Goal: Task Accomplishment & Management: Use online tool/utility

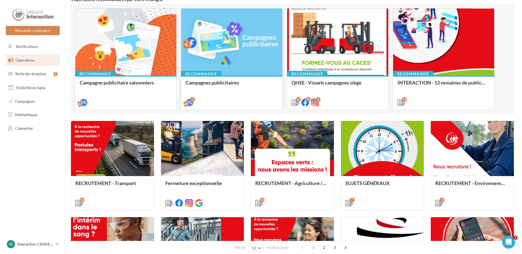
scroll to position [109, 0]
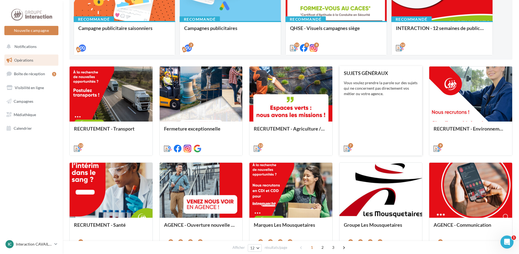
click at [362, 98] on div "SUJETS GÉNÉRAUX Vous voulez prendre la parole sur des sujets qui ne concernent …" at bounding box center [381, 110] width 74 height 81
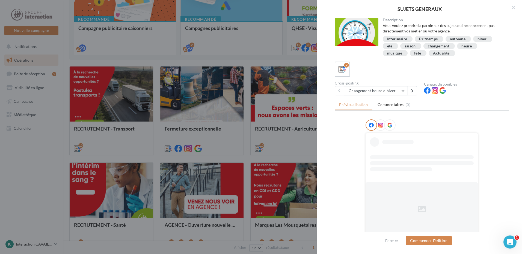
click at [392, 88] on button "Changement heure d'hiver" at bounding box center [376, 90] width 64 height 9
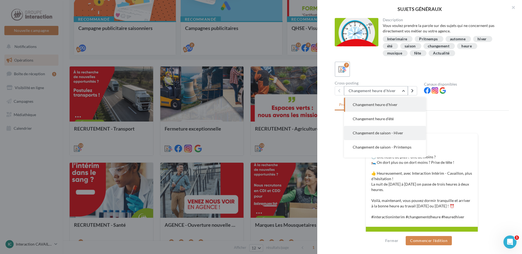
scroll to position [27, 0]
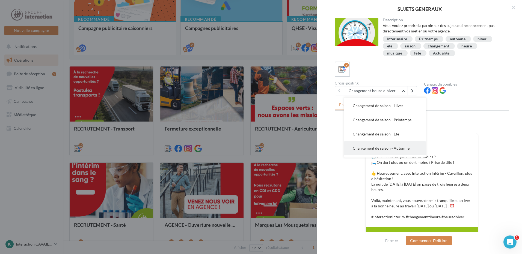
click at [396, 147] on span "Changement de saison - Automne" at bounding box center [381, 148] width 57 height 5
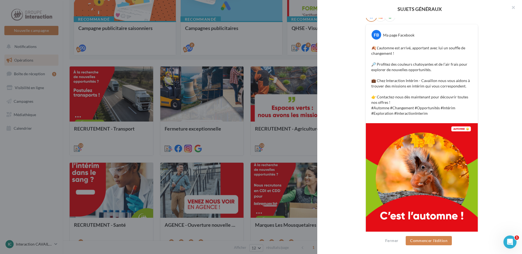
scroll to position [115, 0]
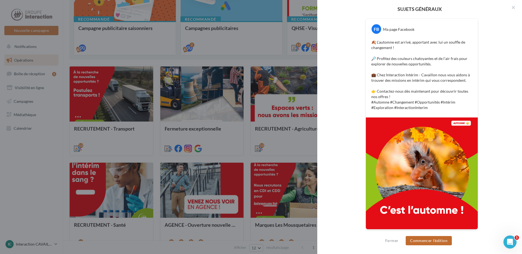
click at [439, 244] on button "Commencer l'édition" at bounding box center [429, 240] width 46 height 9
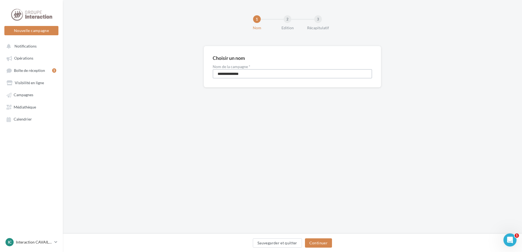
drag, startPoint x: 266, startPoint y: 75, endPoint x: 180, endPoint y: 79, distance: 85.8
click at [180, 79] on div "**********" at bounding box center [292, 75] width 459 height 59
type input "**********"
click at [324, 242] on button "Continuer" at bounding box center [318, 242] width 27 height 9
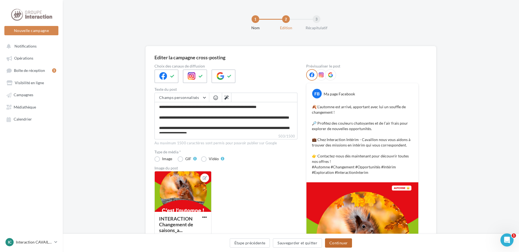
click at [347, 244] on button "Continuer" at bounding box center [338, 242] width 27 height 9
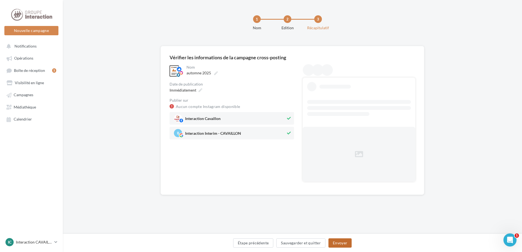
click at [347, 244] on button "Envoyer" at bounding box center [339, 242] width 23 height 9
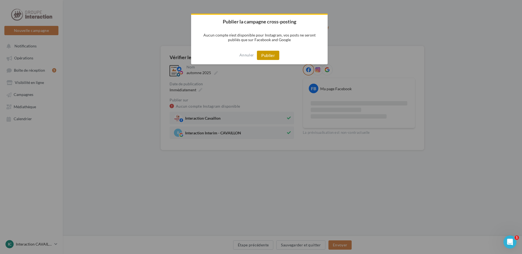
click at [268, 56] on button "Publier" at bounding box center [268, 55] width 22 height 9
